Goal: Task Accomplishment & Management: Manage account settings

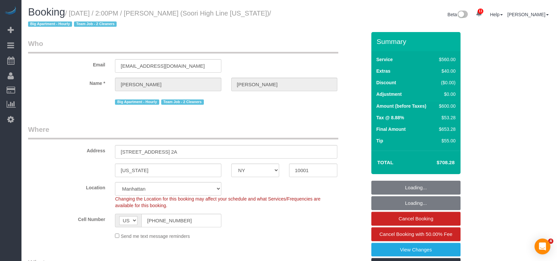
select select "NY"
select select "number:57"
select select "number:74"
select select "number:15"
select select "number:6"
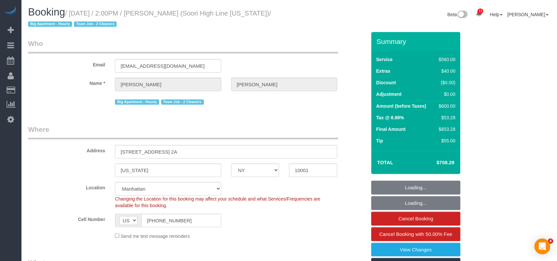
select select "spot1"
select select "210"
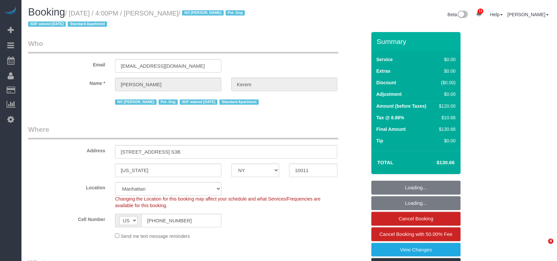
select select "NY"
select select "number:64"
select select "number:78"
select select "number:13"
select select "number:5"
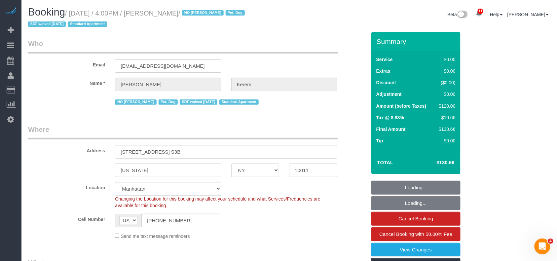
select select "object:1425"
select select "spot1"
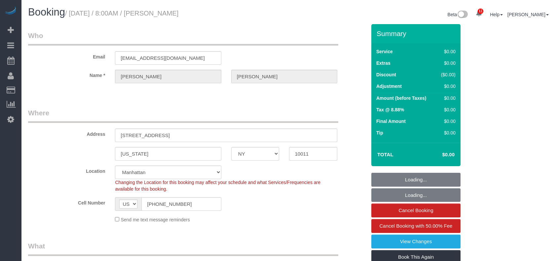
select select "NY"
select select "number:89"
select select "number:90"
select select "number:15"
select select "number:5"
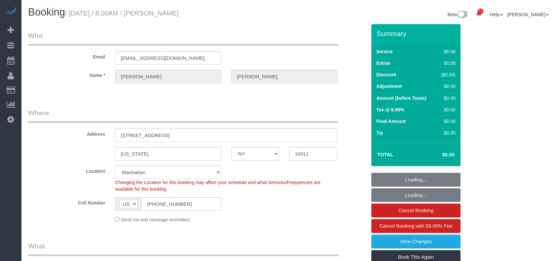
select select "spot35"
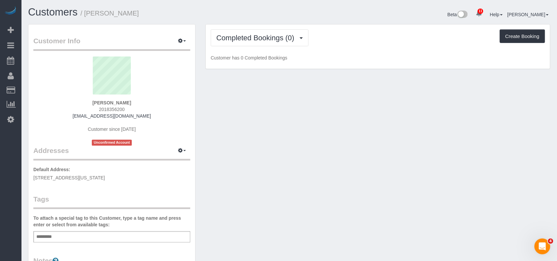
drag, startPoint x: 103, startPoint y: 177, endPoint x: 110, endPoint y: 146, distance: 32.0
click at [32, 179] on div "Customer Info Edit Contact Info Send Message Email Preferences Special Sales Ta…" at bounding box center [111, 242] width 167 height 436
click at [181, 151] on icon "button" at bounding box center [180, 150] width 5 height 4
click at [170, 164] on button "Manage Addresses" at bounding box center [164, 163] width 54 height 9
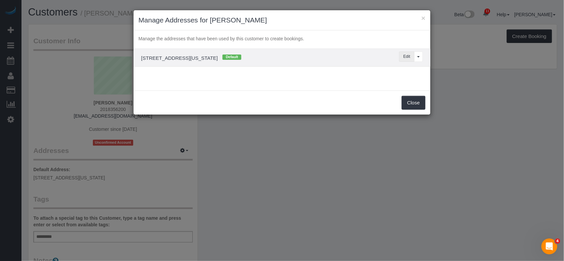
click at [400, 55] on button "Edit" at bounding box center [407, 57] width 16 height 10
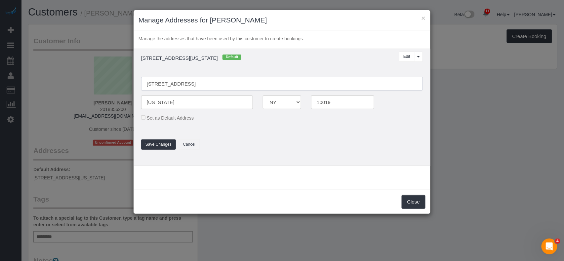
click at [160, 84] on input "302 w 51st street, 5D" at bounding box center [282, 84] width 282 height 14
click at [182, 85] on input "302 West 51st street, 5D" at bounding box center [282, 84] width 282 height 14
type input "302 West 51st Street, Apt 5D"
click at [171, 145] on button "Save Changes" at bounding box center [158, 145] width 35 height 10
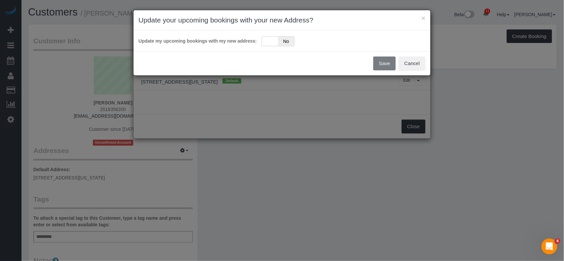
click at [270, 49] on div "Update my upcoming bookings with my new address: Yes No" at bounding box center [282, 40] width 297 height 21
click at [269, 45] on div "Yes No" at bounding box center [278, 41] width 33 height 10
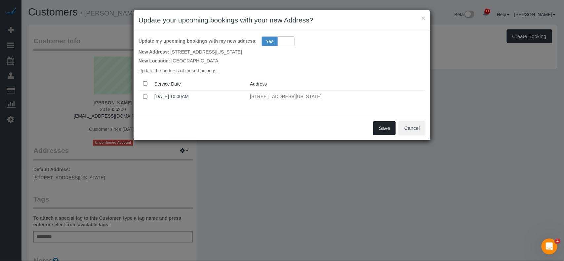
click at [391, 132] on button "Save" at bounding box center [384, 128] width 22 height 14
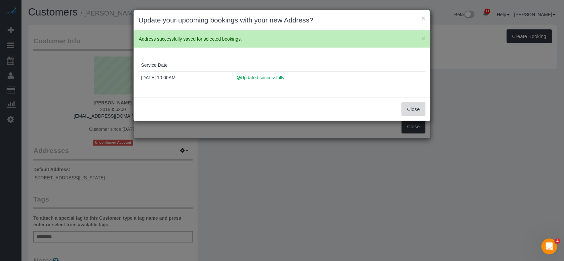
click at [407, 110] on button "Close" at bounding box center [414, 110] width 24 height 14
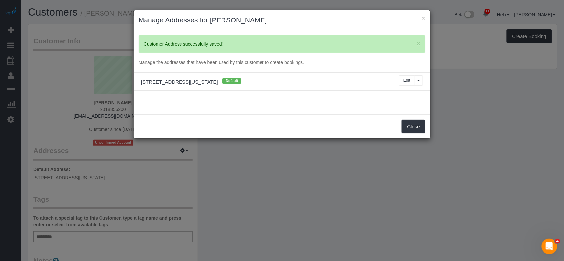
click at [410, 123] on div "× Update your upcoming bookings with your new Address? × Address successfully s…" at bounding box center [282, 130] width 564 height 261
click at [410, 123] on button "Close" at bounding box center [414, 127] width 24 height 14
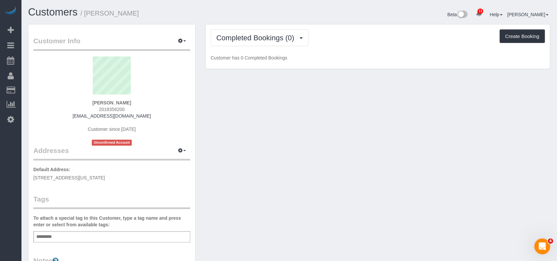
drag, startPoint x: 142, startPoint y: 177, endPoint x: 34, endPoint y: 180, distance: 107.2
click at [34, 180] on p "Default Address: 302 West 51st Street, Apt 5D, New York, NY 10019" at bounding box center [111, 173] width 157 height 15
copy span "302 West 51st Street, Apt 5D, New York, NY 10019"
click at [67, 235] on div "Add a tag" at bounding box center [111, 236] width 157 height 11
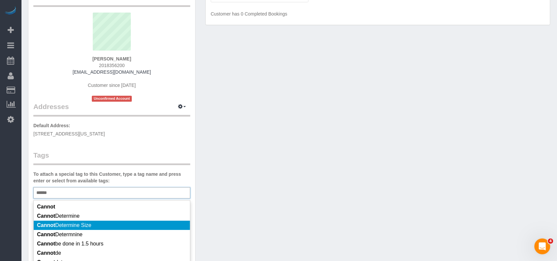
type input "******"
click at [97, 227] on li "Cannot Determine Size" at bounding box center [112, 225] width 156 height 9
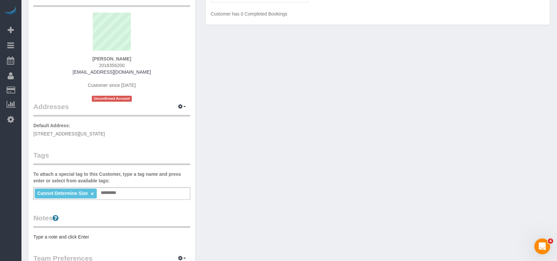
click at [343, 149] on div "Customer Info Edit Contact Info Send Message Email Preferences Special Sales Ta…" at bounding box center [289, 202] width 533 height 444
click at [118, 189] on input "text" at bounding box center [111, 193] width 22 height 9
type input "*******"
click at [287, 178] on div "Customer Info Edit Contact Info Send Message Email Preferences Special Sales Ta…" at bounding box center [289, 202] width 533 height 444
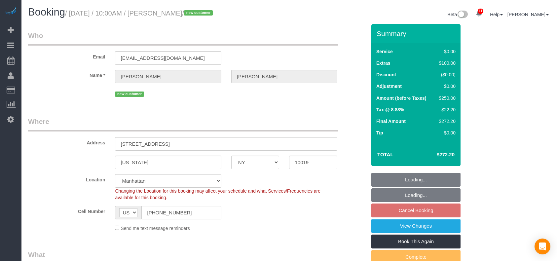
select select "NY"
select select "spot2"
select select "number:89"
select select "number:90"
select select "number:13"
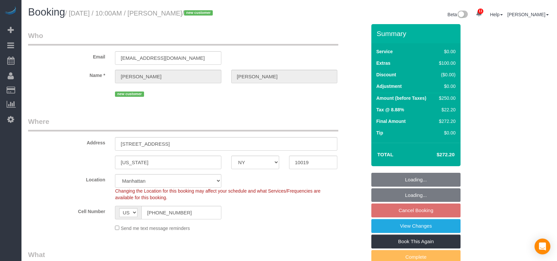
select select "number:5"
select select "NY"
select select "spot2"
select select "number:89"
select select "number:90"
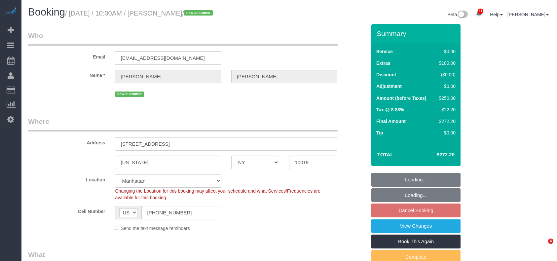
select select "number:13"
select select "number:5"
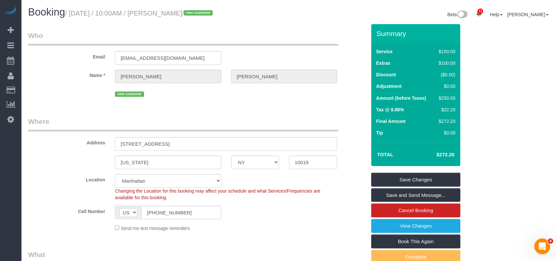
drag, startPoint x: 202, startPoint y: 13, endPoint x: 171, endPoint y: 14, distance: 31.1
click at [171, 14] on small "/ September 06, 2025 / 10:00AM / Sarah Seo / new customer" at bounding box center [140, 13] width 150 height 7
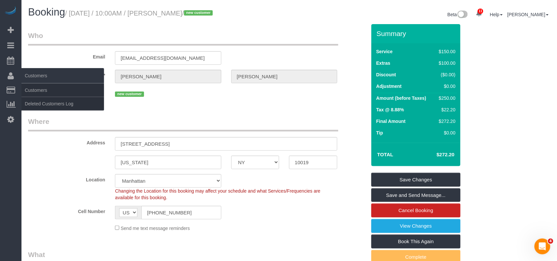
copy small "Sarah Seo"
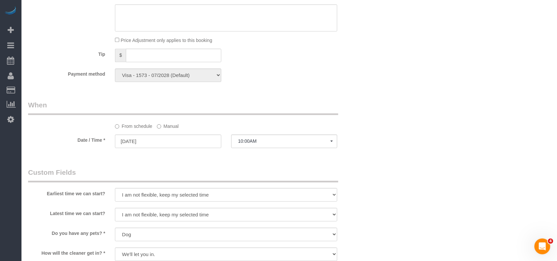
scroll to position [617, 0]
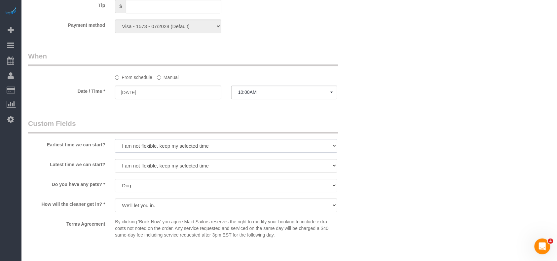
click at [160, 152] on select "I am not flexible, keep my selected time 8:00 AM 9:00 AM 10:00 AM 11:00 AM 12:0…" at bounding box center [226, 146] width 223 height 14
click at [158, 147] on select "I am not flexible, keep my selected time 8:00 AM 9:00 AM 10:00 AM 11:00 AM 12:0…" at bounding box center [226, 146] width 223 height 14
click at [155, 147] on select "I am not flexible, keep my selected time 8:00 AM 9:00 AM 10:00 AM 11:00 AM 12:0…" at bounding box center [226, 146] width 223 height 14
select select "number:57"
click at [115, 140] on select "I am not flexible, keep my selected time 8:00 AM 9:00 AM 10:00 AM 11:00 AM 12:0…" at bounding box center [226, 146] width 223 height 14
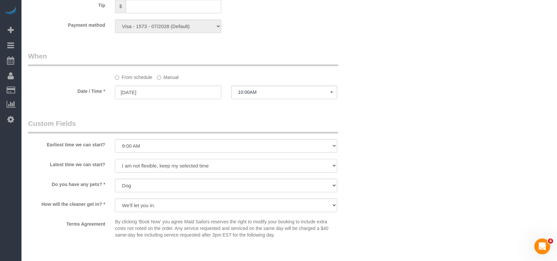
click at [146, 168] on select "I am not flexible, keep my selected time 8:00 AM 9:00 AM 10:00 AM 11:00 AM 12:0…" at bounding box center [226, 166] width 223 height 14
select select "number:71"
click at [115, 159] on select "I am not flexible, keep my selected time 8:00 AM 9:00 AM 10:00 AM 11:00 AM 12:0…" at bounding box center [226, 166] width 223 height 14
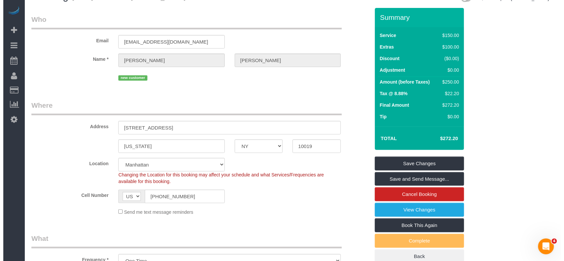
scroll to position [0, 0]
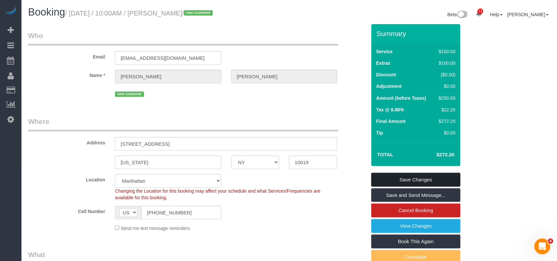
click at [415, 178] on link "Save Changes" at bounding box center [416, 180] width 89 height 14
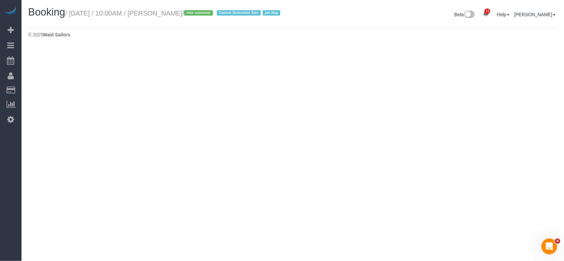
select select "NY"
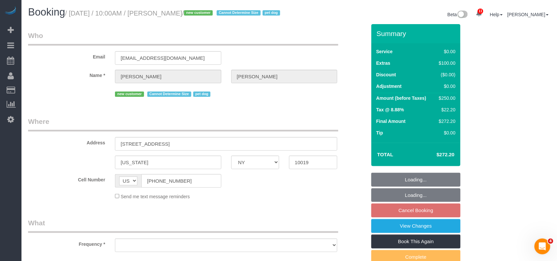
select select "number:57"
select select "number:71"
select select "number:13"
select select "number:5"
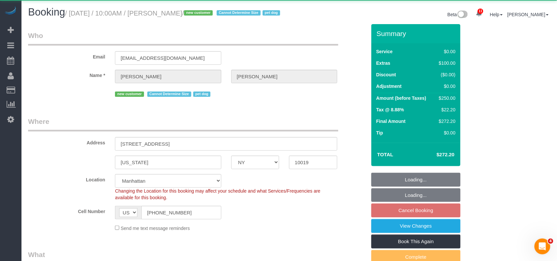
select select "string:stripe-pm_1S3UBT4VGloSiKo7R7b1kKPg"
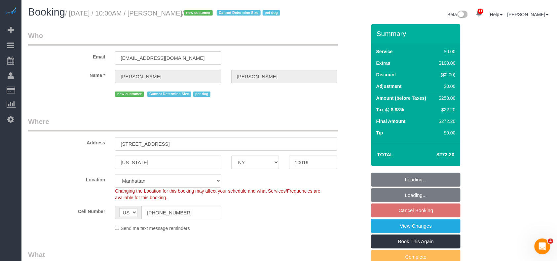
select select "object:2616"
select select "spot56"
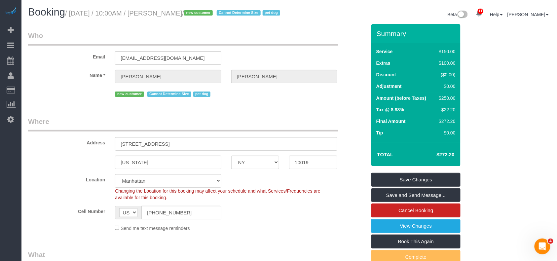
click at [435, 202] on link "Save and Send Message..." at bounding box center [416, 195] width 89 height 14
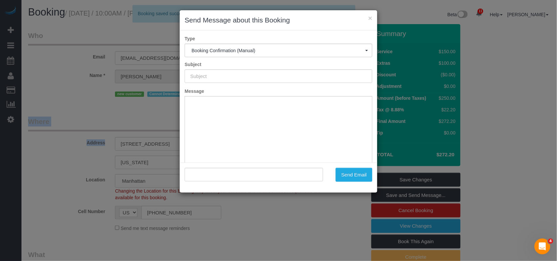
type input "Cleaning Confirmed for 09/06/2025 at 10:00am"
type input ""Sarah Seo" <ssarahseo@gmail.com>"
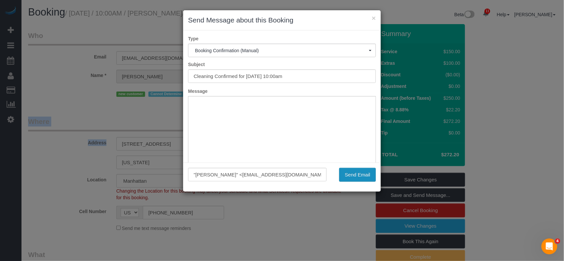
click at [355, 177] on button "Send Email" at bounding box center [357, 175] width 37 height 14
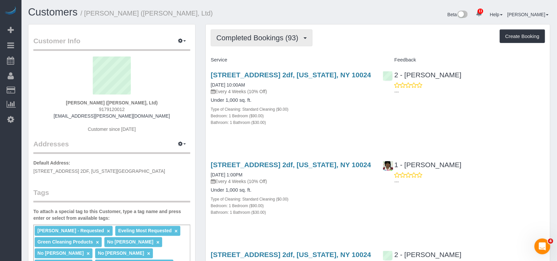
click at [267, 43] on button "Completed Bookings (93)" at bounding box center [262, 37] width 102 height 17
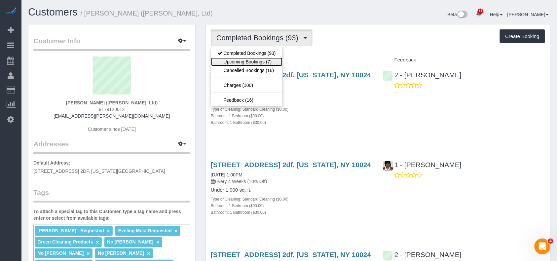
click at [270, 62] on link "Upcoming Bookings (7)" at bounding box center [246, 62] width 71 height 9
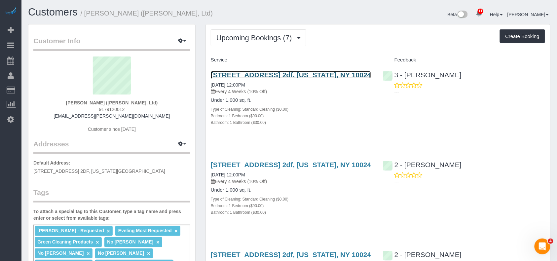
click at [240, 77] on link "250 West 78th Street, Apt. 2df, New York, NY 10024" at bounding box center [291, 75] width 160 height 8
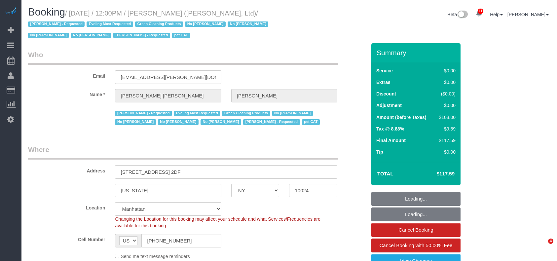
select select "NY"
select select "1"
select select "number:59"
select select "number:76"
select select "number:14"
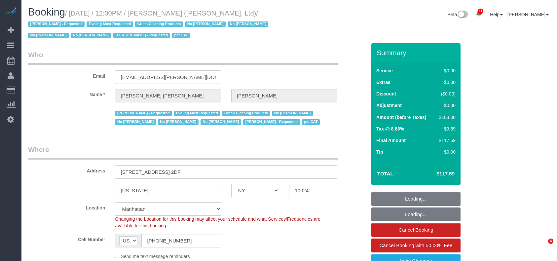
select select "number:7"
select select "number:21"
select select "22223"
select select "spot1"
select select "22223"
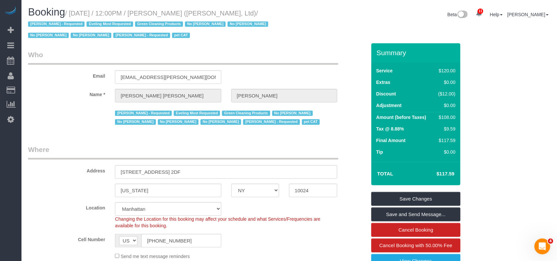
drag, startPoint x: 39, startPoint y: 24, endPoint x: 72, endPoint y: 14, distance: 35.0
click at [72, 14] on small "/ September 04, 2025 / 12:00PM / Sally Ann Parsons (Parsons-Meares, Ltd) / Chan…" at bounding box center [149, 25] width 242 height 30
copy small "September 04, 2025 / 12:00PM / Sally Ann Parsons (Parsons-Meares, Ltd)"
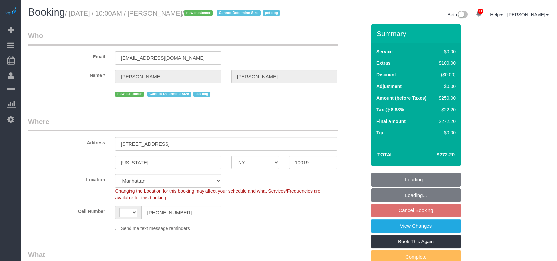
select select "NY"
select select "number:57"
select select "number:71"
select select "number:13"
select select "number:5"
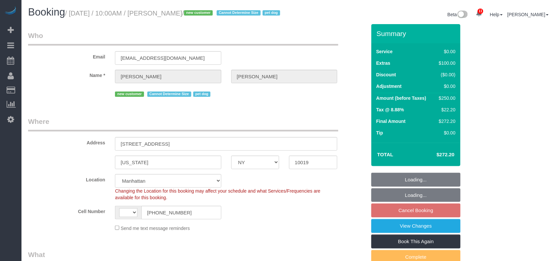
select select "string:[GEOGRAPHIC_DATA]"
select select "string:stripe-pm_1S3UBT4VGloSiKo7R7b1kKPg"
select select "object:1366"
select select "spot2"
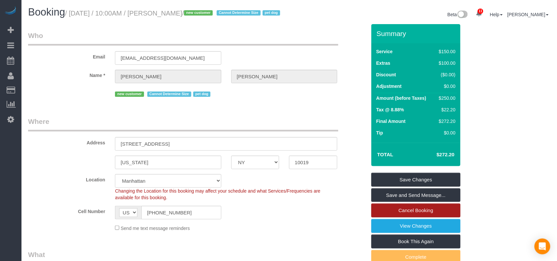
click at [409, 217] on link "Cancel Booking" at bounding box center [416, 211] width 89 height 14
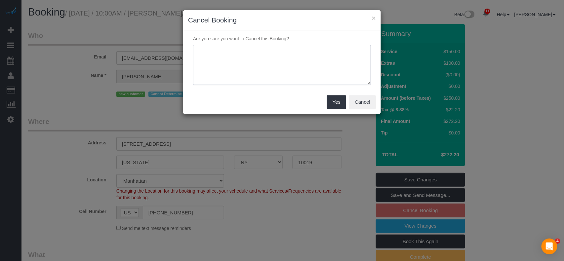
click at [254, 72] on textarea at bounding box center [282, 65] width 178 height 40
paste textarea "Customer requested to cancel as she's looking for more than what we can offer l…"
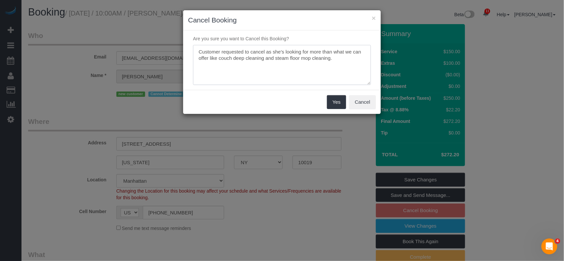
type textarea "Customer requested to cancel as she's looking for more than what we can offer l…"
click at [333, 106] on button "Yes" at bounding box center [336, 102] width 19 height 14
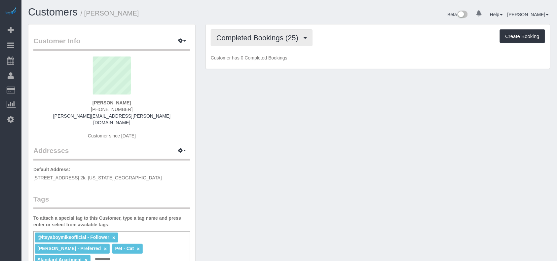
click at [273, 40] on span "Completed Bookings (25)" at bounding box center [259, 38] width 85 height 8
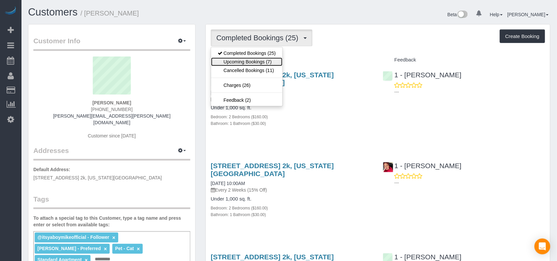
click at [269, 60] on link "Upcoming Bookings (7)" at bounding box center [246, 62] width 71 height 9
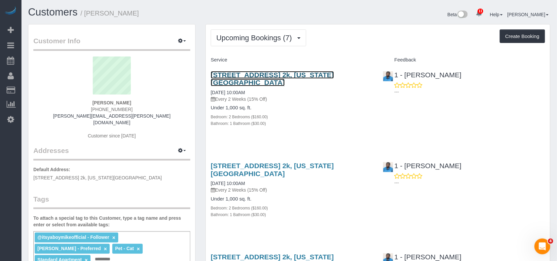
click at [258, 75] on link "300 West 53rd Street, Apt. 2k, New York, NY 10019" at bounding box center [272, 78] width 123 height 15
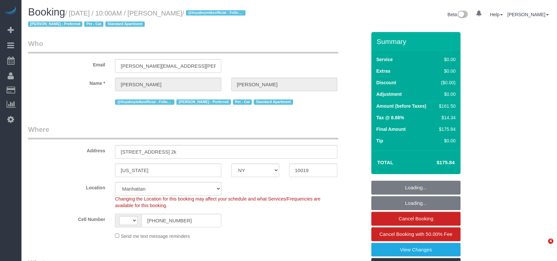
select select "NY"
select select "string:stripe-pm_1PL45J4VGloSiKo7EdehRJpi"
select select "number:89"
select select "number:90"
select select "number:14"
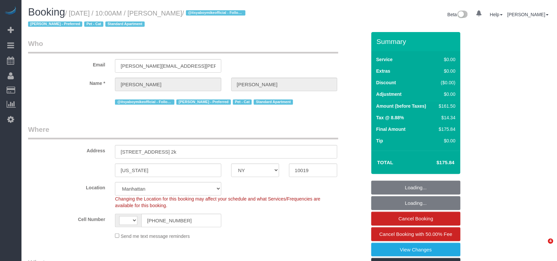
select select "number:5"
select select "object:886"
select select "string:US"
select select "2"
select select "spot1"
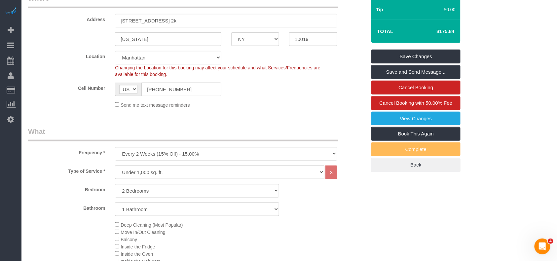
scroll to position [89, 0]
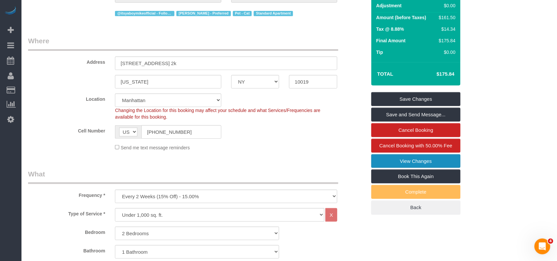
click at [404, 164] on link "View Changes" at bounding box center [416, 161] width 89 height 14
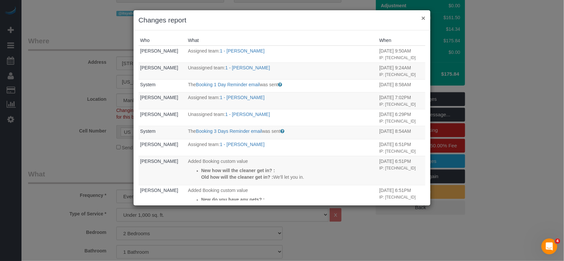
click at [423, 19] on button "×" at bounding box center [424, 18] width 4 height 7
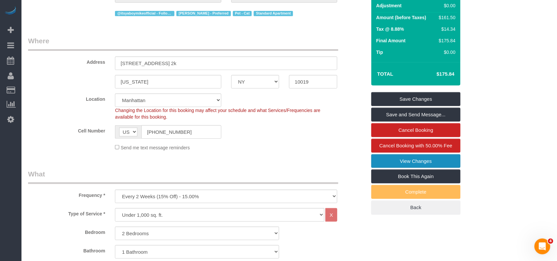
scroll to position [0, 0]
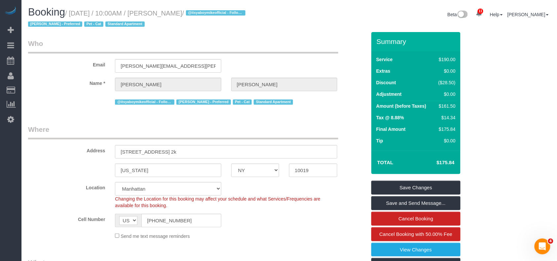
drag, startPoint x: 216, startPoint y: 15, endPoint x: 73, endPoint y: 14, distance: 143.2
click at [73, 14] on small "/ September 04, 2025 / 10:00AM / Craig Buckstein / @itsyaboymikeofficial - Foll…" at bounding box center [138, 19] width 220 height 19
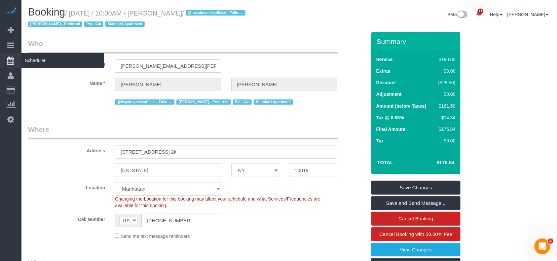
copy small "September 04, 2025 / 10:00AM / Craig Buckstein"
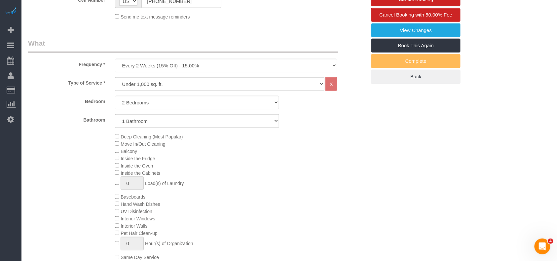
scroll to position [132, 0]
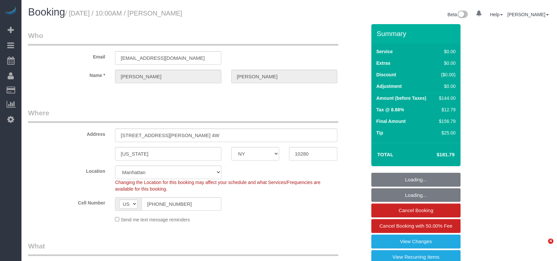
select select "NY"
select select "1"
select select "spot1"
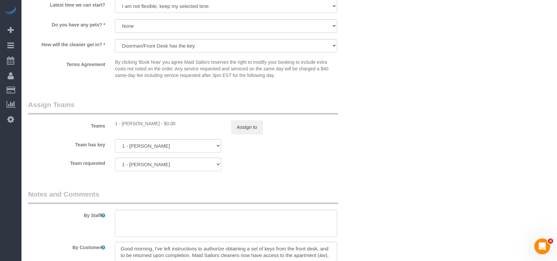
scroll to position [838, 0]
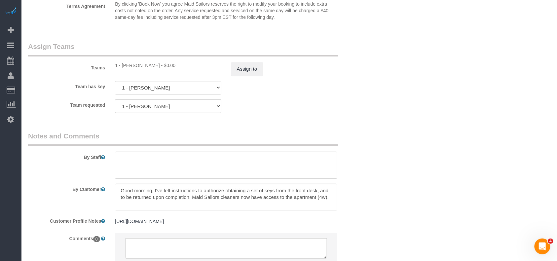
click at [173, 65] on div "1 - [PERSON_NAME] - $0.00" at bounding box center [168, 65] width 106 height 7
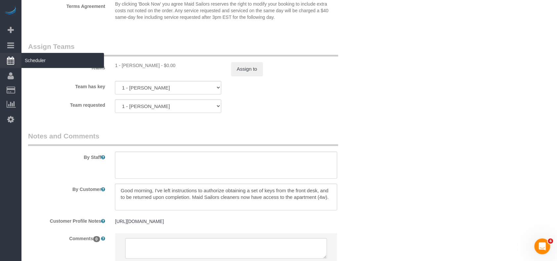
copy div "Cineas"
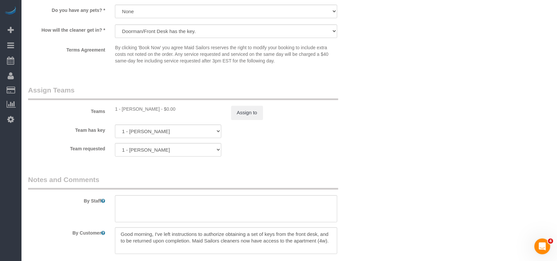
scroll to position [794, 0]
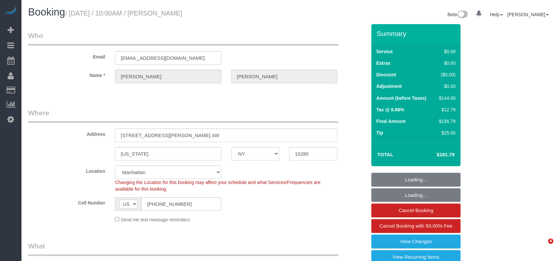
select select "NY"
select select "number:89"
select select "number:90"
select select "number:15"
select select "number:6"
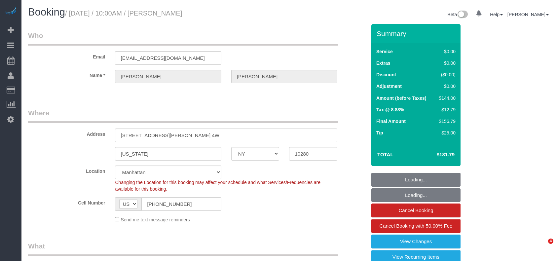
select select "object:1402"
select select "spot1"
select select "1"
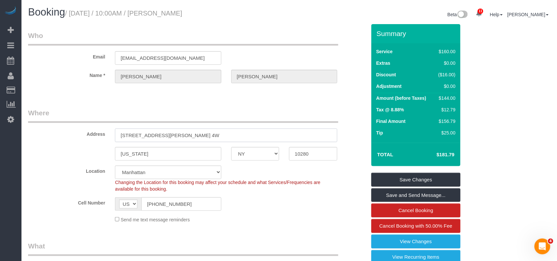
click at [92, 134] on div "Address 200 Rector Place, Apt. 4W" at bounding box center [197, 125] width 349 height 34
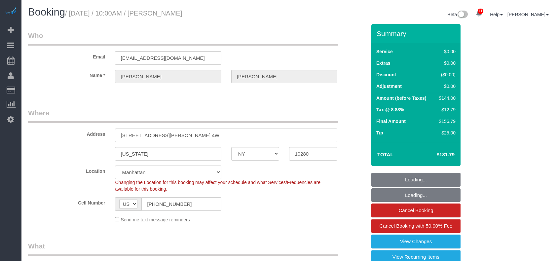
select select "NY"
select select "1"
select select "spot1"
select select "number:89"
select select "number:90"
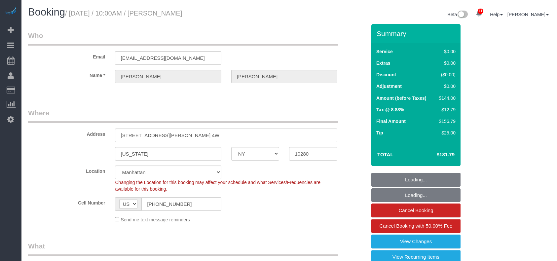
select select "number:15"
select select "number:6"
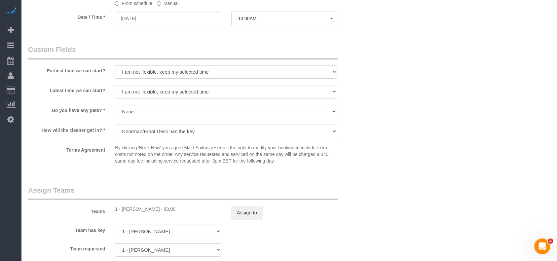
scroll to position [573, 0]
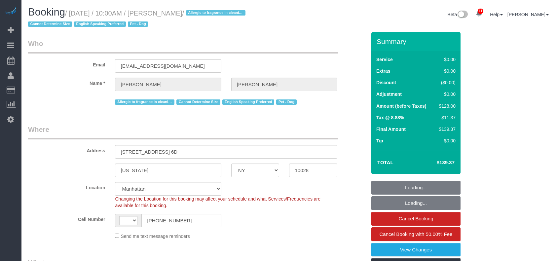
select select "NY"
select select "string:[GEOGRAPHIC_DATA]"
select select "object:997"
select select "1"
select select "number:57"
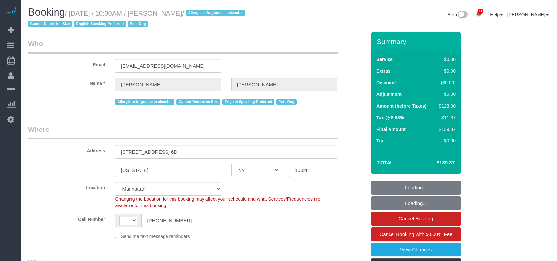
select select "number:76"
select select "number:13"
select select "number:5"
select select "spot1"
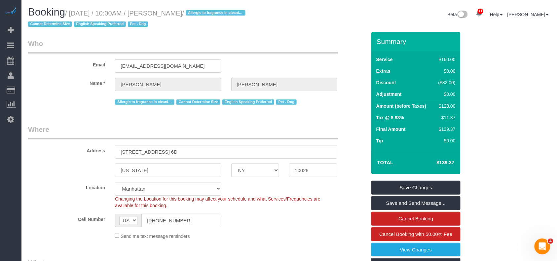
drag, startPoint x: 216, startPoint y: 14, endPoint x: 72, endPoint y: 11, distance: 143.9
click at [72, 11] on small "/ September 04, 2025 / 10:00AM / Kelly McKenna / Allergic to fragrance in clean…" at bounding box center [138, 19] width 220 height 19
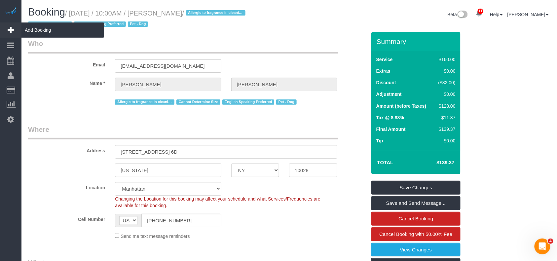
copy small "September 04, 2025 / 10:00AM / Kelly McKenna"
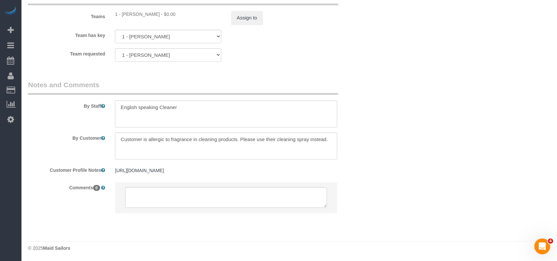
scroll to position [920, 0]
click at [121, 133] on textarea at bounding box center [226, 146] width 223 height 27
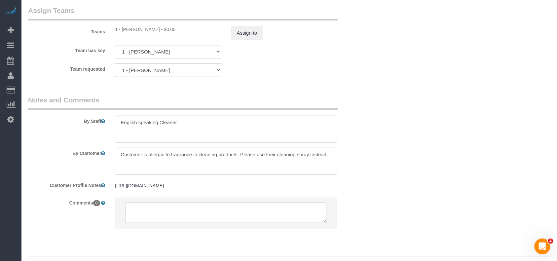
scroll to position [831, 0]
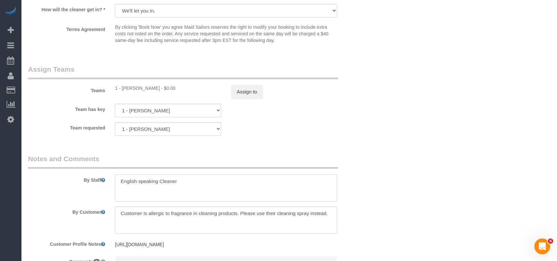
click at [188, 184] on textarea at bounding box center [226, 188] width 223 height 27
drag, startPoint x: 197, startPoint y: 188, endPoint x: 176, endPoint y: 188, distance: 21.2
click at [176, 188] on textarea at bounding box center [226, 188] width 223 height 27
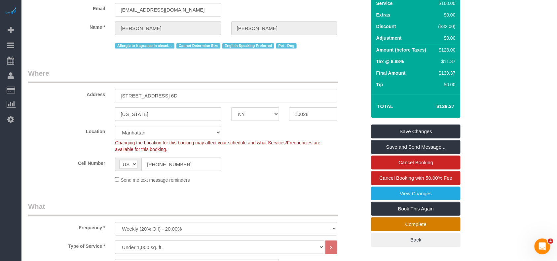
scroll to position [38, 0]
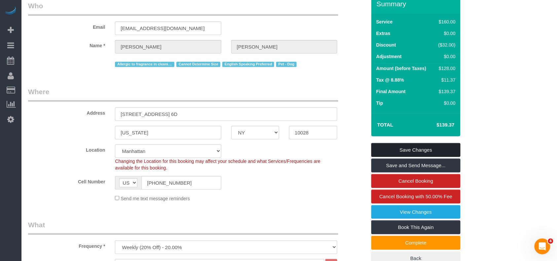
type textarea "English speaking Cleaner Do not ring the doorbell once you arrive. Advise suppo…"
click at [411, 150] on link "Save Changes" at bounding box center [416, 150] width 89 height 14
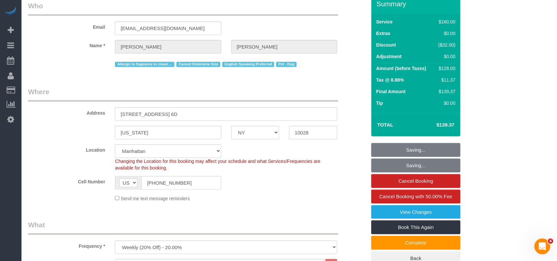
scroll to position [0, 0]
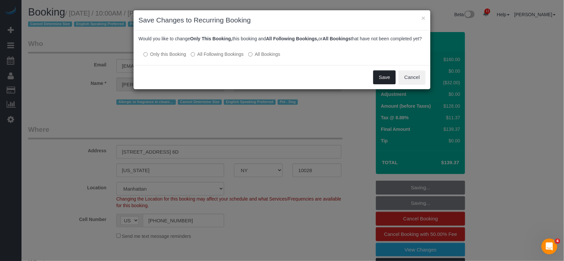
click at [385, 84] on button "Save" at bounding box center [384, 77] width 22 height 14
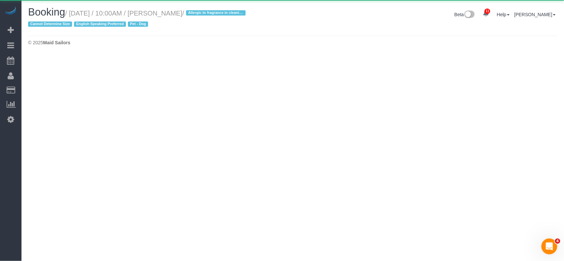
select select "NY"
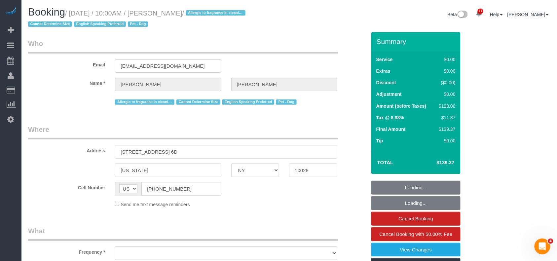
select select "string:stripe-pm_1RuITc4VGloSiKo7L867WxHG"
select select "number:57"
select select "number:76"
select select "number:13"
select select "number:5"
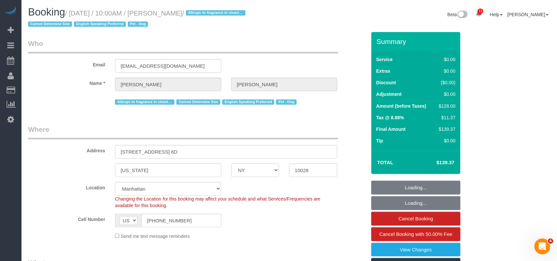
drag, startPoint x: 214, startPoint y: 15, endPoint x: 171, endPoint y: 14, distance: 42.3
click at [171, 14] on small "/ September 04, 2025 / 10:00AM / Kelly McKenna / Allergic to fragrance in clean…" at bounding box center [138, 19] width 220 height 19
copy small "ly McKenna"
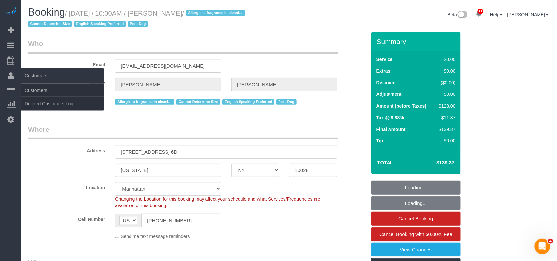
select select "object:5017"
select select "spot40"
select select "1"
click at [44, 88] on link "Customers" at bounding box center [62, 90] width 83 height 13
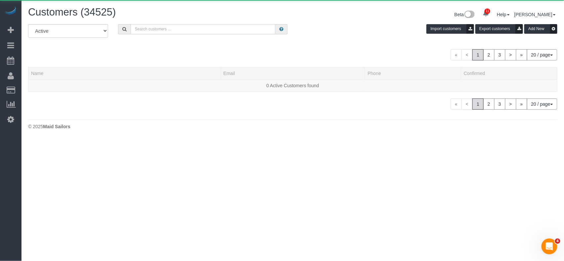
click at [166, 33] on input "text" at bounding box center [203, 29] width 145 height 10
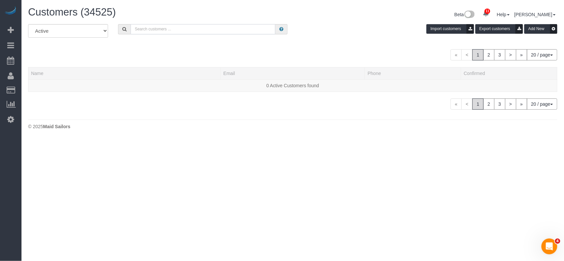
paste input "Kelly McKenna"
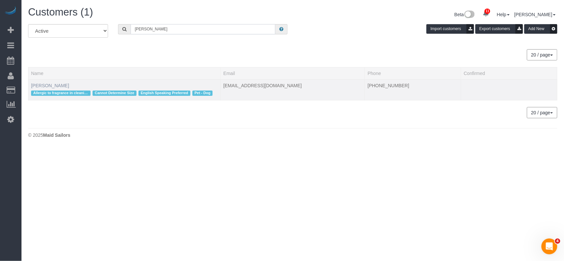
type input "Kelly McKenna"
click at [46, 85] on link "Kelly McKenna" at bounding box center [50, 85] width 38 height 5
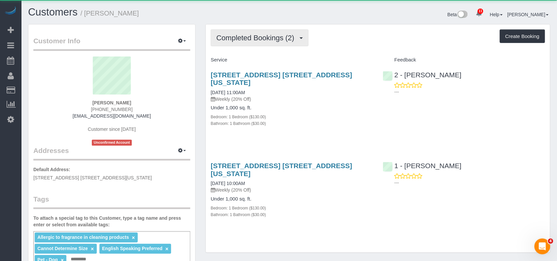
click at [294, 41] on button "Completed Bookings (2)" at bounding box center [260, 37] width 98 height 17
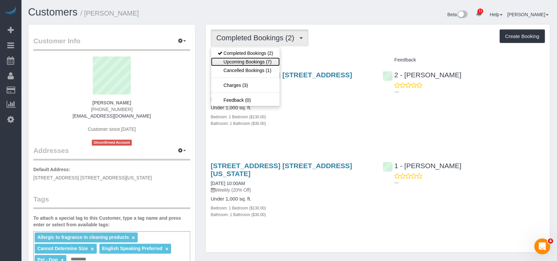
click at [273, 62] on link "Upcoming Bookings (7)" at bounding box center [245, 62] width 69 height 9
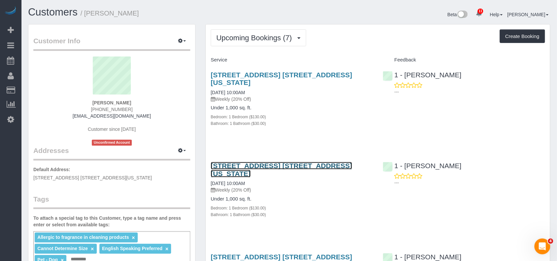
click at [257, 162] on link "7 East 85th Street, Apt. 6d, New York, NY 10028" at bounding box center [282, 169] width 142 height 15
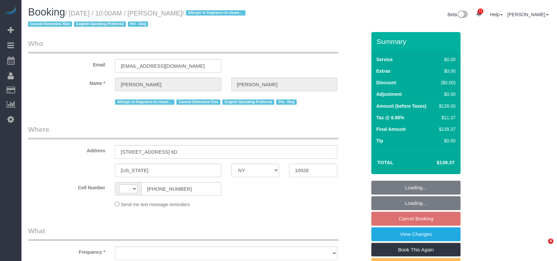
select select "NY"
select select "number:57"
select select "number:76"
select select "number:13"
select select "number:5"
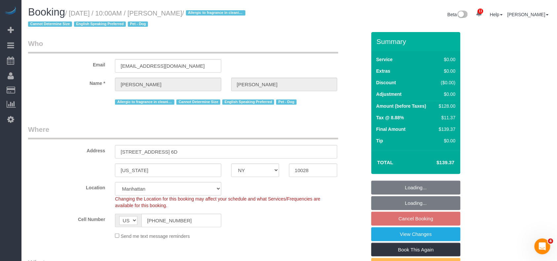
select select "string:[GEOGRAPHIC_DATA]"
select select "object:981"
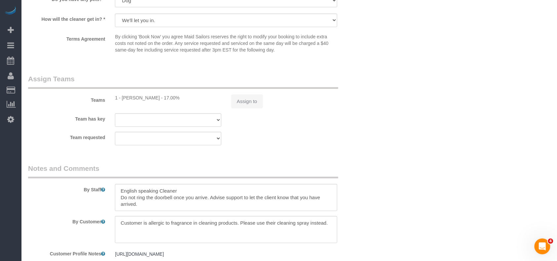
select select "1"
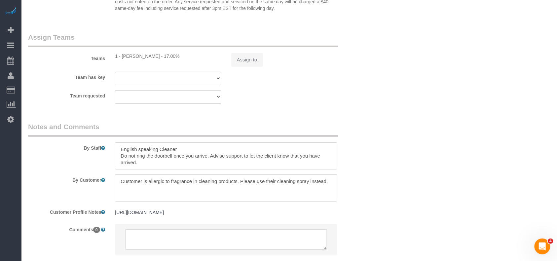
select select "string:stripe-pm_1RuITc4VGloSiKo7L867WxHG"
select select "object:1026"
select select "spot3"
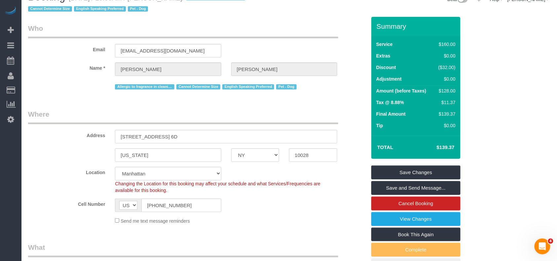
scroll to position [0, 0]
